Goal: Task Accomplishment & Management: Use online tool/utility

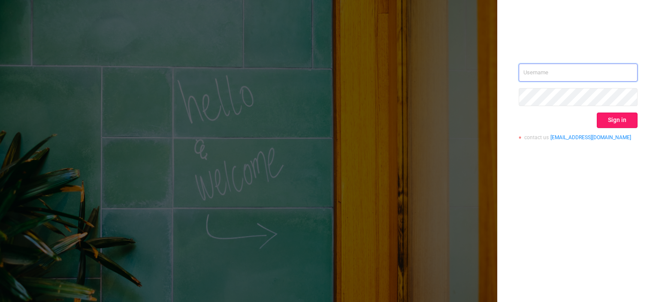
type input "[EMAIL_ADDRESS][DOMAIN_NAME]"
click at [620, 117] on button "Sign in" at bounding box center [617, 119] width 41 height 15
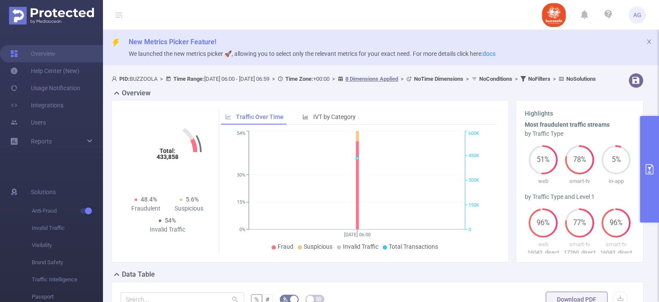
click at [646, 136] on button "primary" at bounding box center [649, 169] width 19 height 106
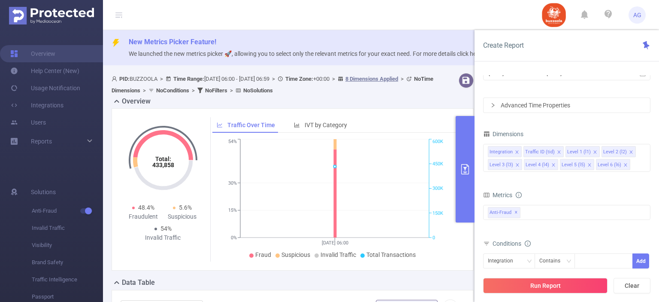
click at [545, 111] on div "Advanced Time Properties" at bounding box center [566, 105] width 166 height 15
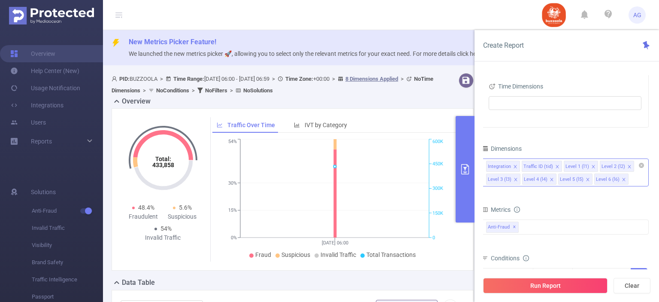
click at [515, 164] on icon "icon: close" at bounding box center [515, 166] width 4 height 4
click at [520, 165] on icon "icon: close" at bounding box center [521, 166] width 3 height 3
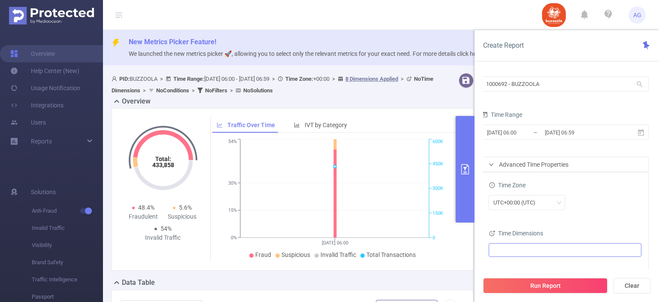
click at [529, 256] on ul at bounding box center [561, 249] width 141 height 13
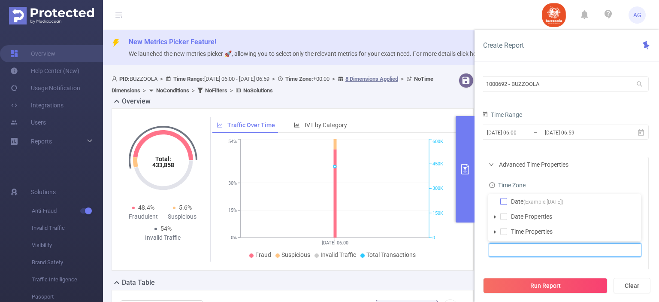
click at [504, 202] on span at bounding box center [503, 201] width 7 height 7
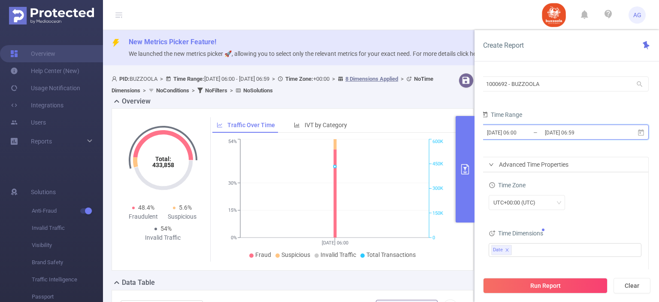
click at [638, 133] on icon at bounding box center [641, 132] width 6 height 6
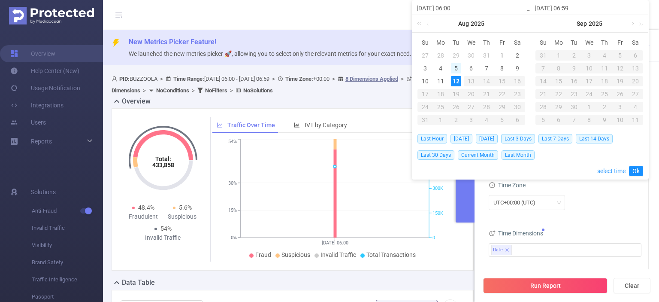
click at [452, 64] on div "5" at bounding box center [456, 68] width 10 height 10
click at [441, 78] on div "11" at bounding box center [440, 81] width 10 height 10
type input "[DATE] 06:00"
type input "[DATE] 06:59"
type input "[DATE] 06:00"
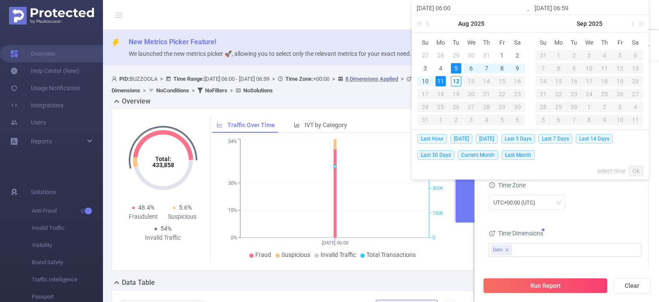
type input "[DATE] 06:59"
click at [634, 174] on link "Ok" at bounding box center [636, 171] width 14 height 10
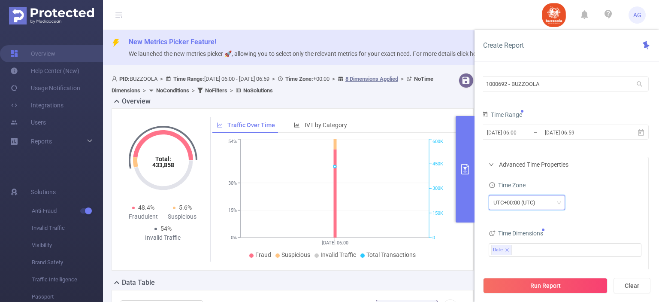
click at [549, 208] on div "UTC+00:00 (UTC)" at bounding box center [526, 202] width 67 height 14
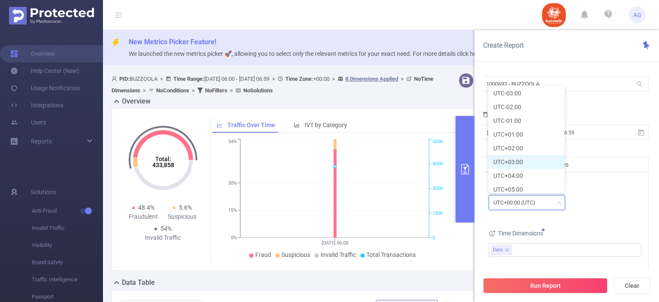
click at [516, 166] on li "UTC+03:00" at bounding box center [526, 162] width 76 height 14
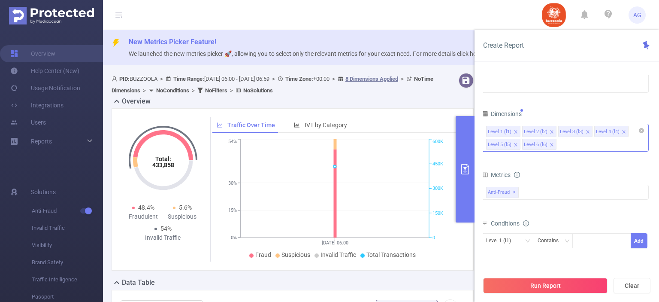
click at [573, 145] on div "Level 1 (l1) Level 2 (l2) Level 3 (l3) Level 4 (l4) Level 5 (l5) Level 6 (l6)" at bounding box center [564, 138] width 167 height 28
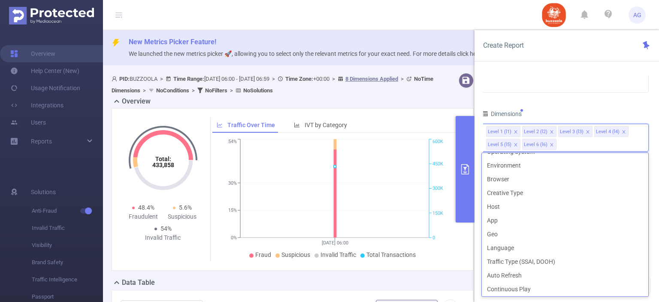
scroll to position [148, 0]
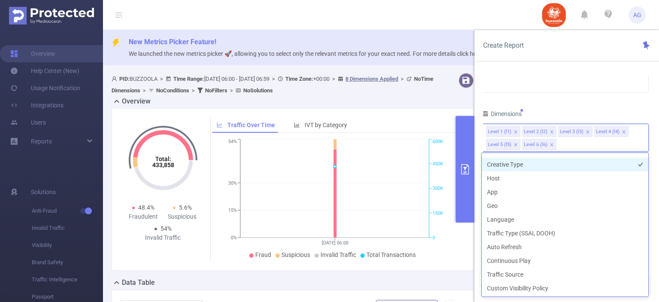
click at [534, 158] on li "Creative Type" at bounding box center [565, 164] width 166 height 14
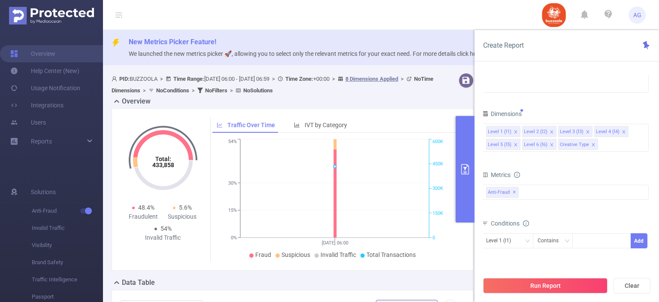
click at [604, 96] on div "PID 1000692 - BUZZOOLA 1000692 - BUZZOOLA Time Range [DATE] 06:00 _ [DATE] 06:5…" at bounding box center [564, 95] width 167 height 432
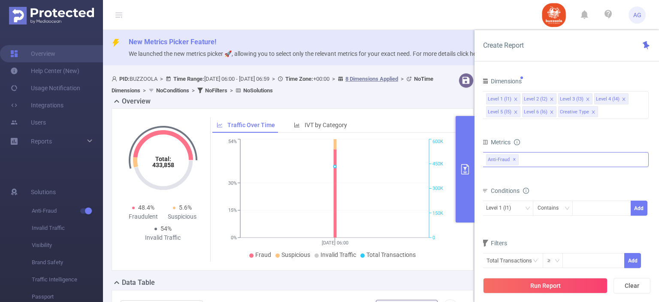
click at [540, 159] on div "Anti-Fraud ✕" at bounding box center [564, 159] width 167 height 15
click at [563, 130] on form "Dimensions Level 1 (l1) Level 2 (l2) Level 3 (l3) Level 4 (l4) Level 5 (l5) Lev…" at bounding box center [564, 177] width 167 height 204
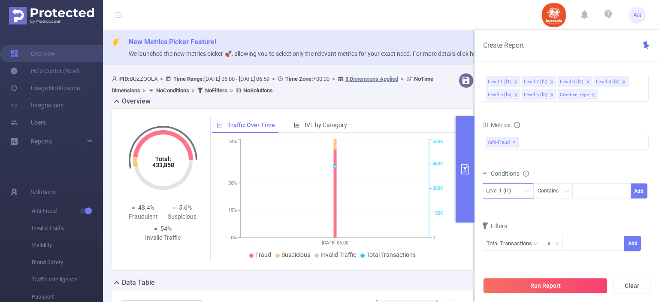
click at [524, 190] on div "Level 1 (l1)" at bounding box center [507, 191] width 42 height 14
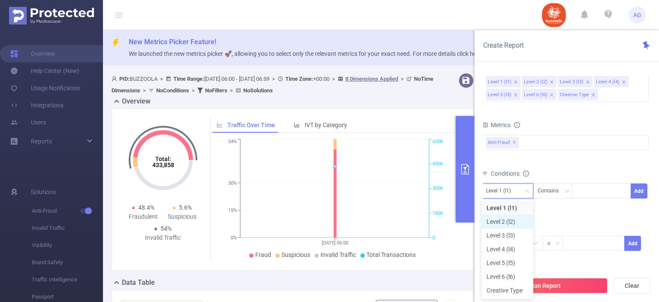
click at [508, 221] on li "Level 2 (l2)" at bounding box center [507, 221] width 52 height 14
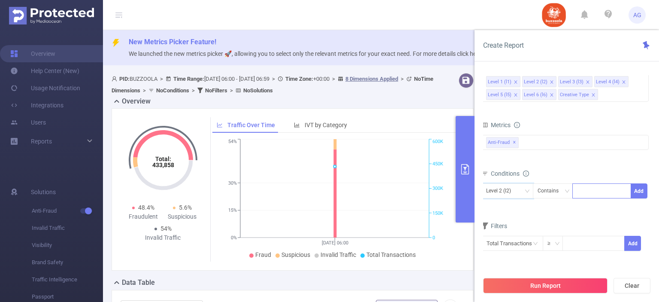
click at [585, 192] on div at bounding box center [601, 191] width 49 height 14
paste input "583140"
type input "583140"
click at [595, 210] on li "583140" at bounding box center [601, 207] width 59 height 14
click at [637, 193] on button "Add" at bounding box center [639, 190] width 17 height 15
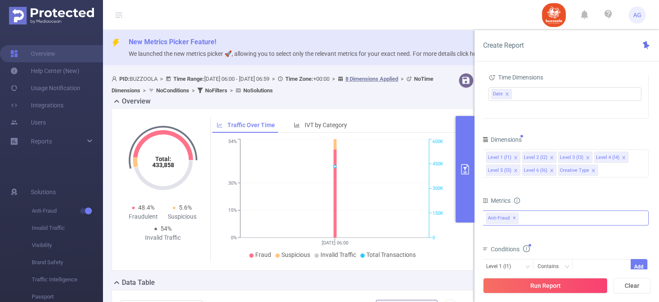
click at [542, 218] on div "Anti-Fraud ✕ Anti-Fraud Invalid Traffic Visibility MRC" at bounding box center [564, 217] width 167 height 15
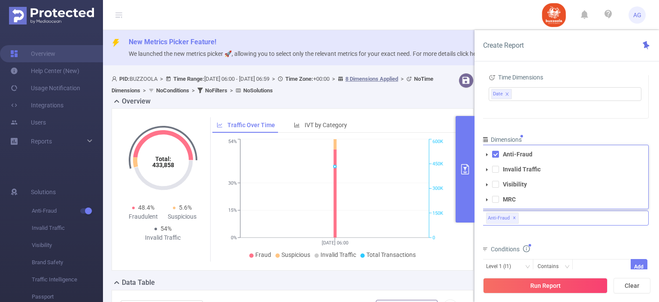
click at [487, 150] on span at bounding box center [487, 154] width 10 height 10
click at [495, 123] on icon "icon: caret-down" at bounding box center [494, 124] width 4 height 4
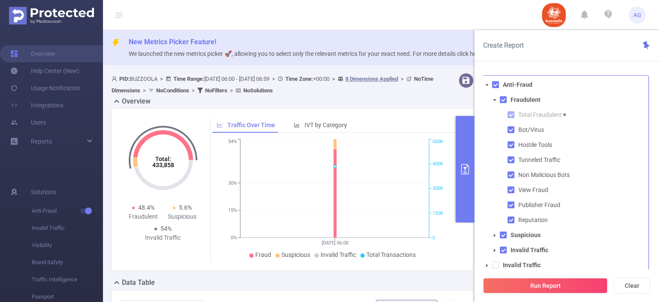
click at [495, 234] on icon "icon: caret-down" at bounding box center [494, 235] width 4 height 4
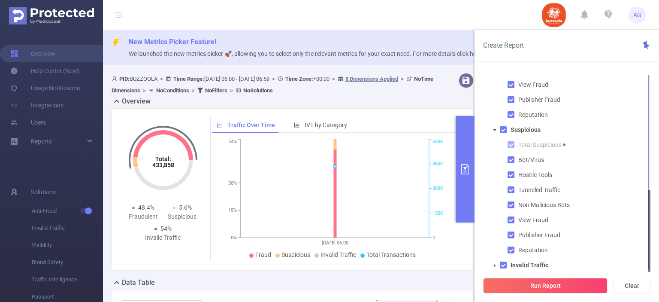
scroll to position [48, 0]
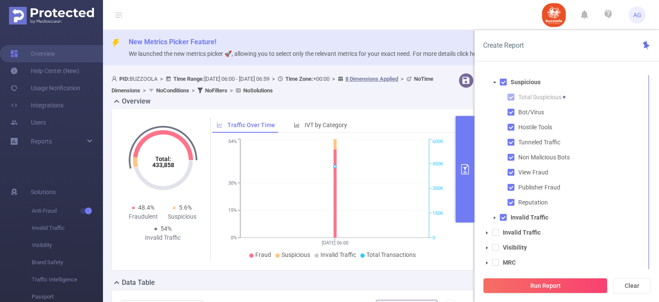
click at [496, 219] on span at bounding box center [494, 217] width 10 height 10
click at [492, 233] on span at bounding box center [495, 232] width 7 height 7
click at [496, 246] on span at bounding box center [495, 247] width 7 height 7
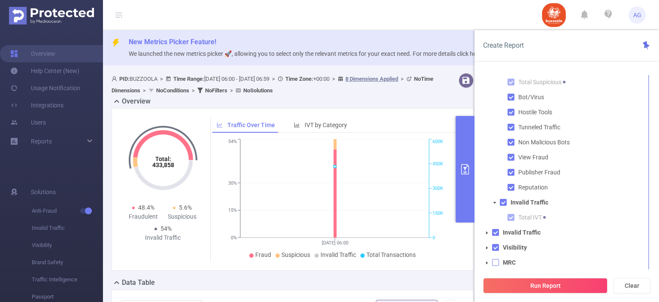
click at [496, 262] on span at bounding box center [495, 262] width 7 height 7
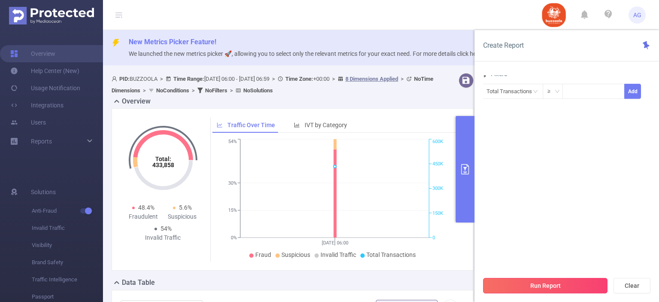
click at [525, 282] on button "Run Report" at bounding box center [545, 285] width 124 height 15
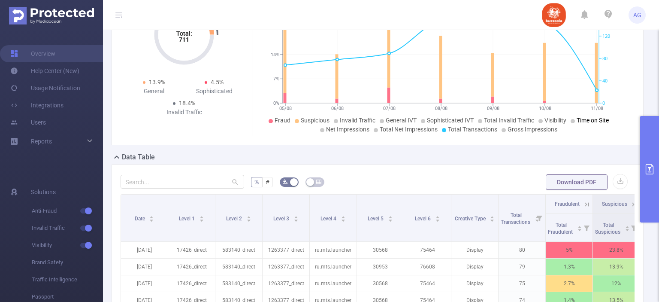
scroll to position [127, 0]
click at [614, 179] on button "button" at bounding box center [620, 179] width 15 height 15
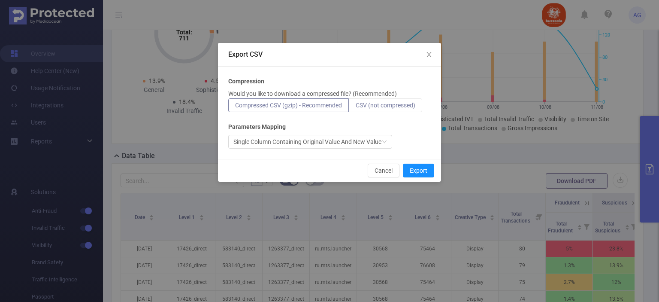
click at [400, 109] on label "CSV (not compressed)" at bounding box center [385, 105] width 73 height 14
click at [356, 107] on input "CSV (not compressed)" at bounding box center [356, 107] width 0 height 0
click at [410, 166] on button "Export" at bounding box center [418, 170] width 31 height 14
